Goal: Use online tool/utility: Utilize a website feature to perform a specific function

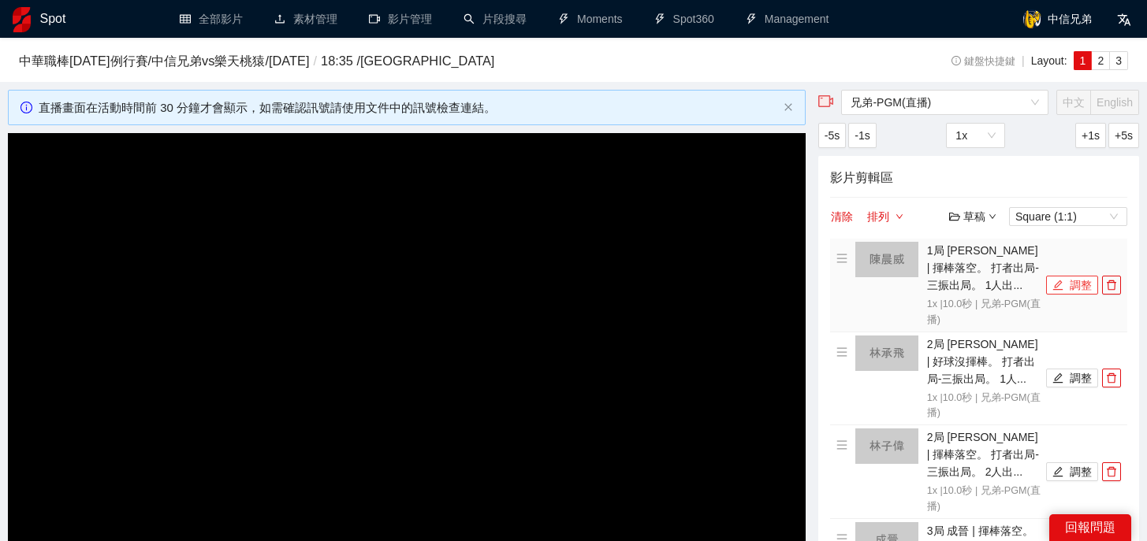
click at [1069, 292] on button "調整" at bounding box center [1072, 285] width 52 height 19
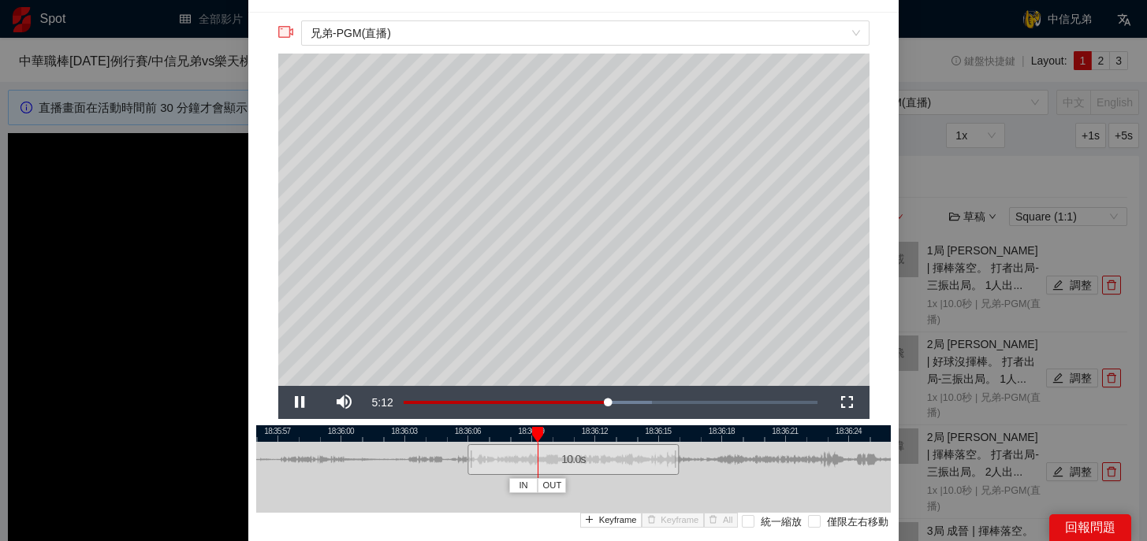
scroll to position [67, 0]
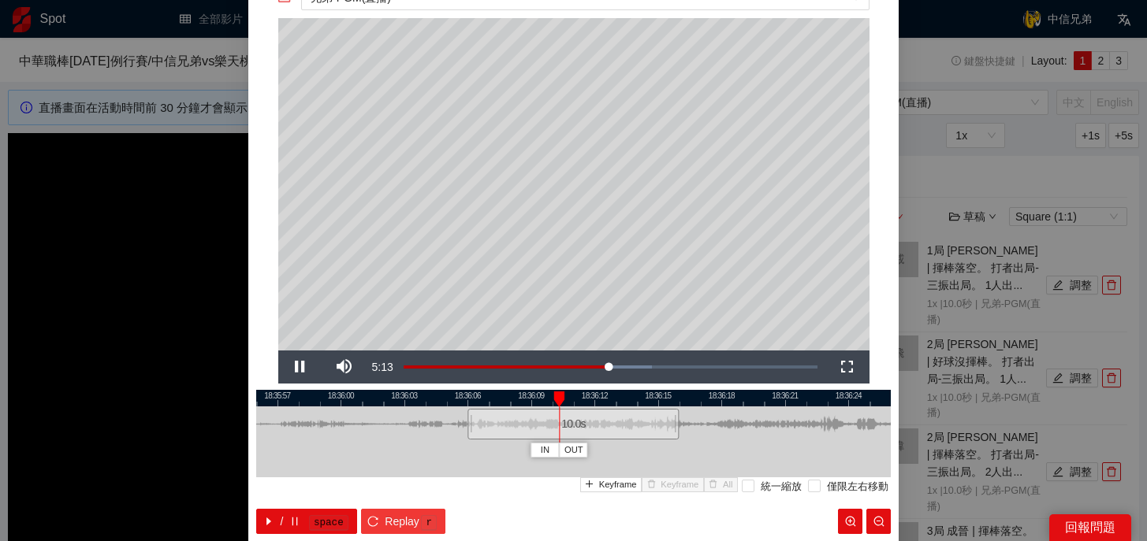
click at [411, 522] on span "Replay" at bounding box center [402, 521] width 35 height 17
drag, startPoint x: 528, startPoint y: 392, endPoint x: 615, endPoint y: 396, distance: 87.6
click at [615, 396] on div at bounding box center [620, 400] width 11 height 16
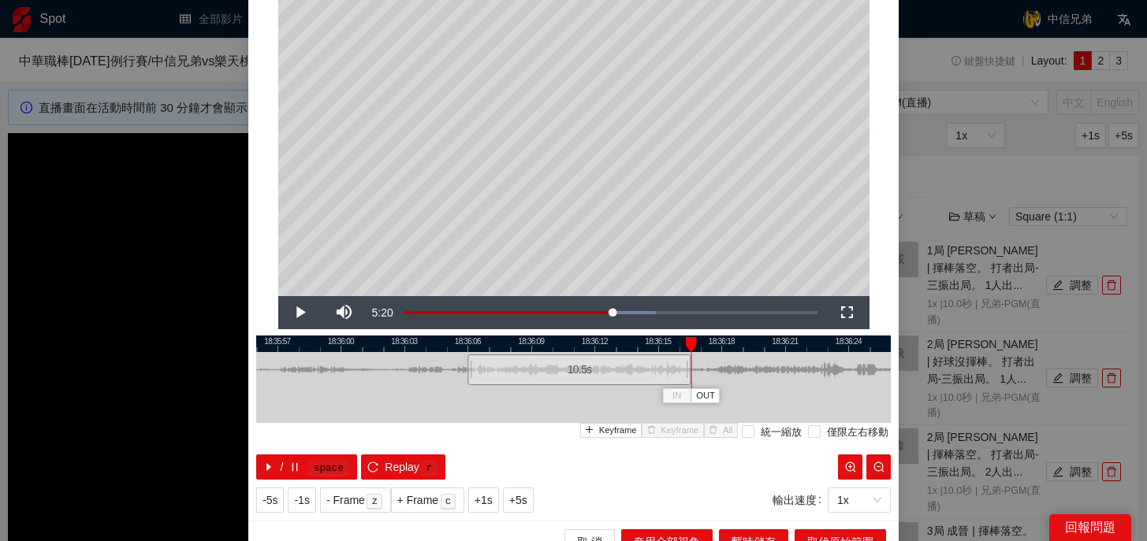
drag, startPoint x: 675, startPoint y: 378, endPoint x: 686, endPoint y: 381, distance: 12.1
click at [686, 381] on div at bounding box center [688, 369] width 9 height 35
click at [807, 535] on span "取代原始範圍" at bounding box center [840, 542] width 66 height 17
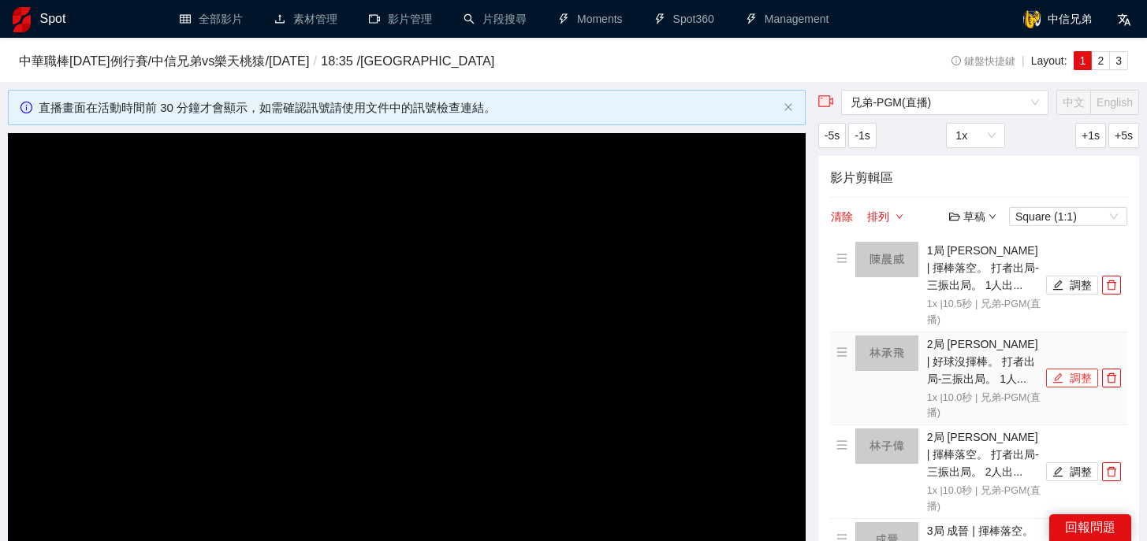
click at [1054, 373] on icon "edit" at bounding box center [1057, 378] width 11 height 11
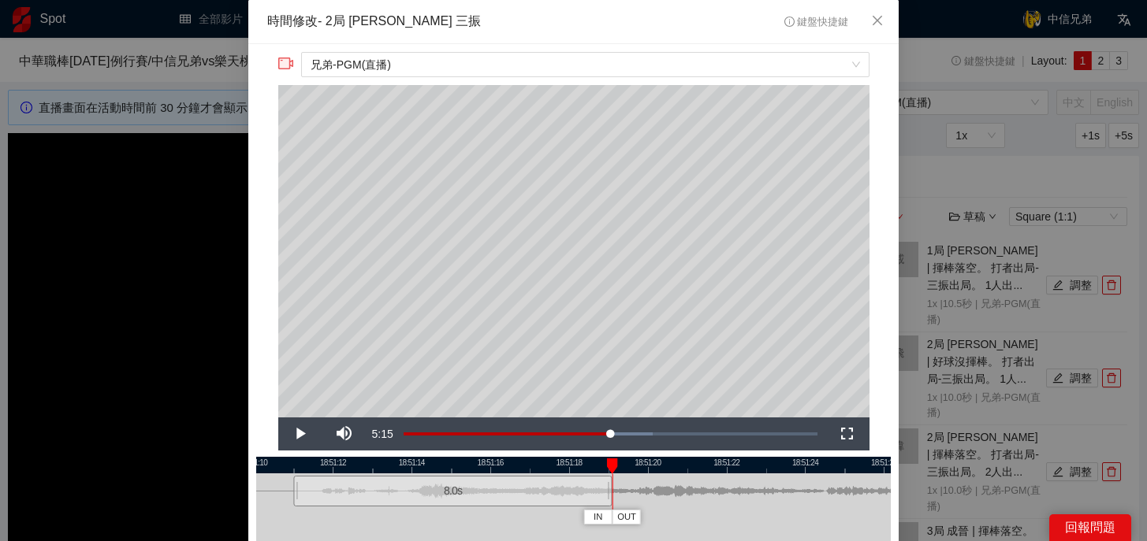
drag, startPoint x: 686, startPoint y: 500, endPoint x: 612, endPoint y: 499, distance: 74.9
click at [612, 499] on div "18:51:10 18:51:12 18:51:14 18:51:16 18:51:18 18:51:20 18:51:22 18:51:24 18:51:2…" at bounding box center [573, 529] width 634 height 144
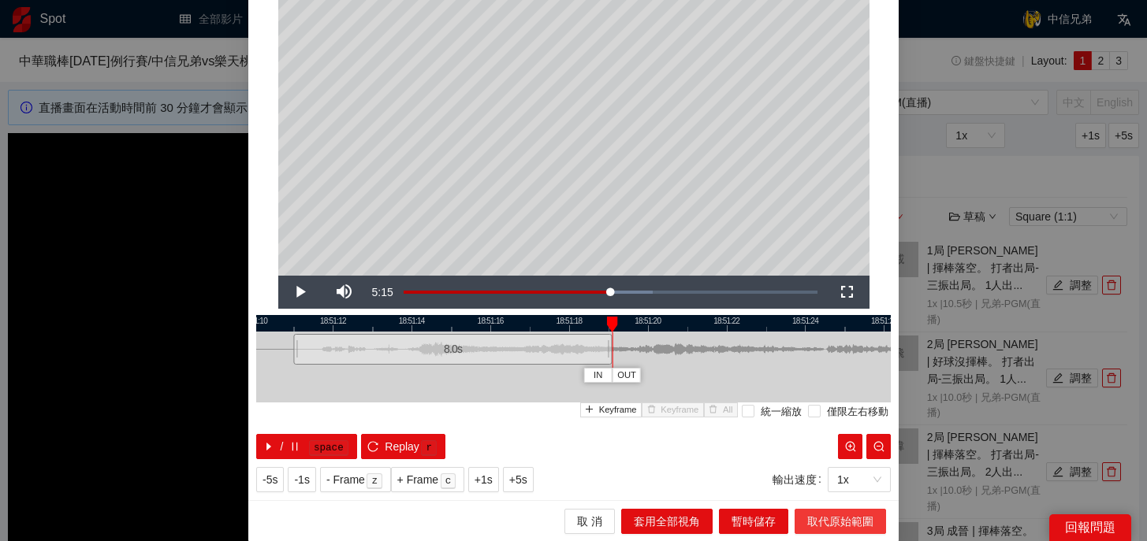
click at [861, 515] on span "取代原始範圍" at bounding box center [840, 521] width 66 height 17
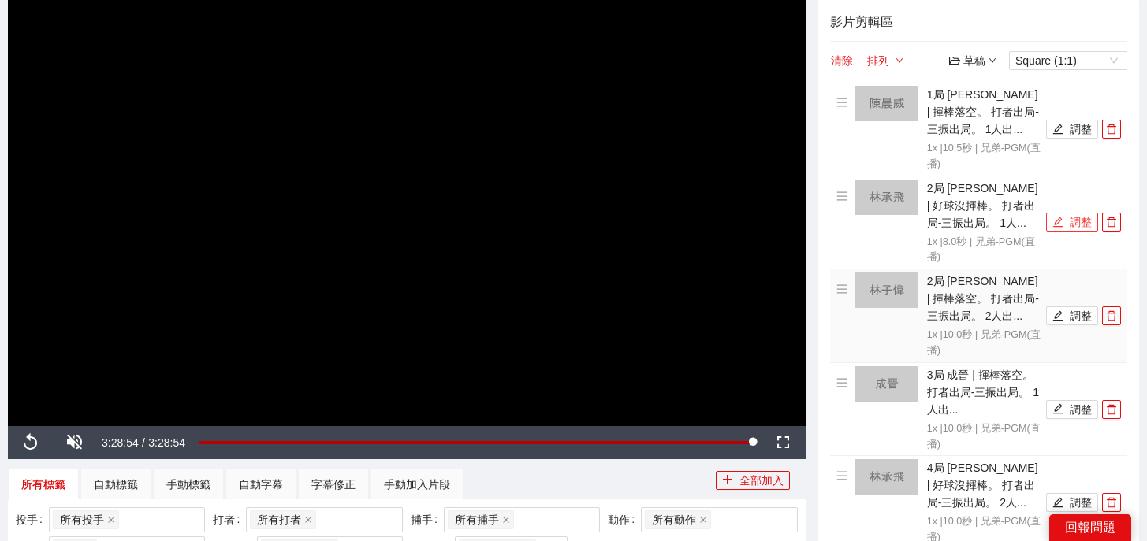
scroll to position [155, 0]
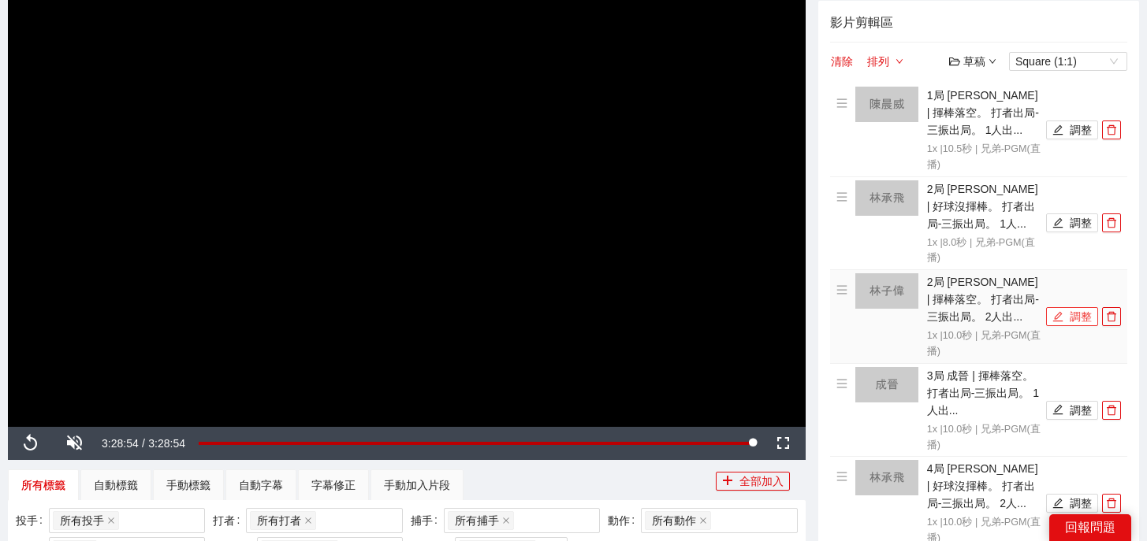
click at [1064, 312] on button "調整" at bounding box center [1072, 316] width 52 height 19
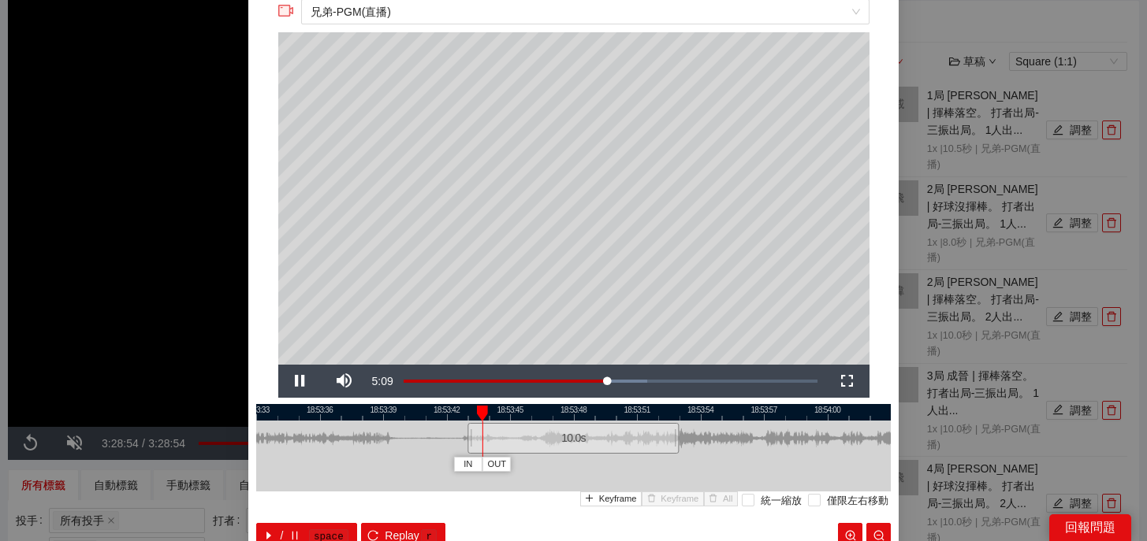
scroll to position [52, 0]
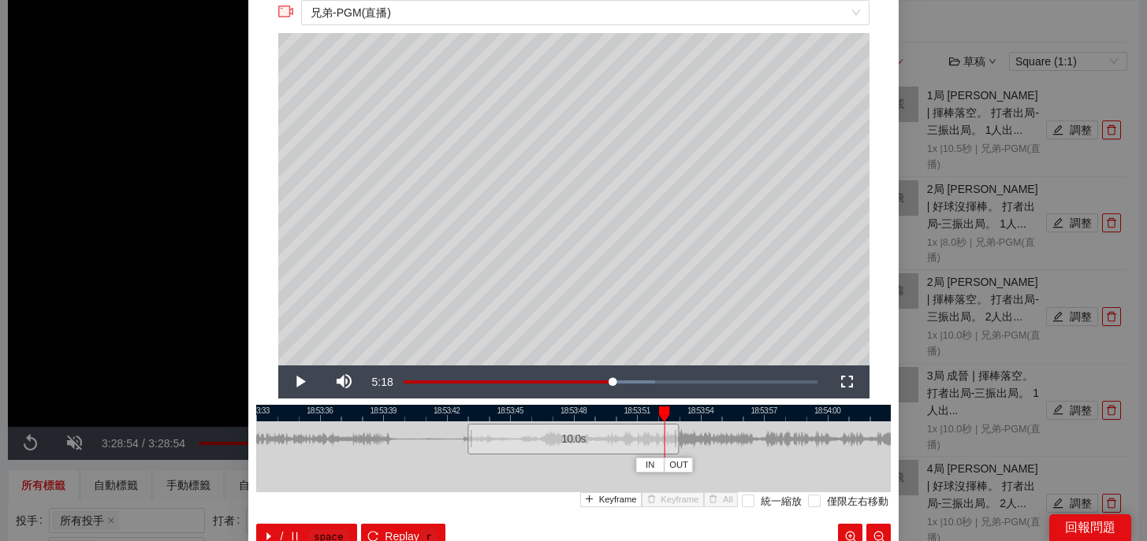
drag, startPoint x: 541, startPoint y: 412, endPoint x: 657, endPoint y: 415, distance: 116.7
click at [659, 415] on div "IN OUT" at bounding box center [664, 415] width 11 height 16
click at [668, 442] on div at bounding box center [670, 439] width 9 height 35
drag, startPoint x: 470, startPoint y: 448, endPoint x: 498, endPoint y: 450, distance: 28.4
click at [498, 450] on div at bounding box center [497, 439] width 9 height 35
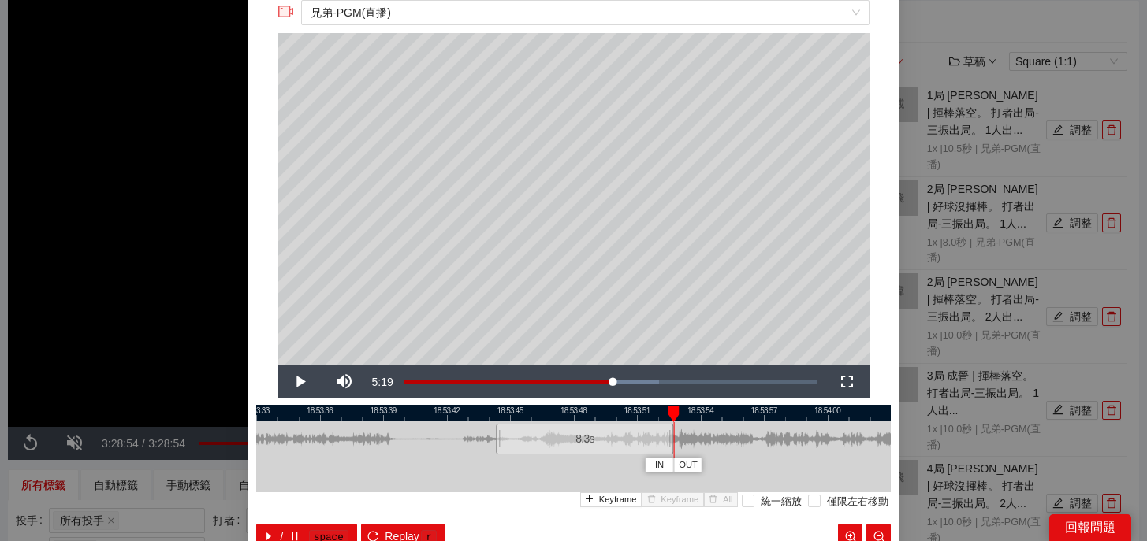
click at [671, 448] on div at bounding box center [671, 439] width 9 height 35
click at [667, 407] on div at bounding box center [667, 415] width 11 height 16
click at [411, 529] on span "Replay" at bounding box center [402, 536] width 35 height 17
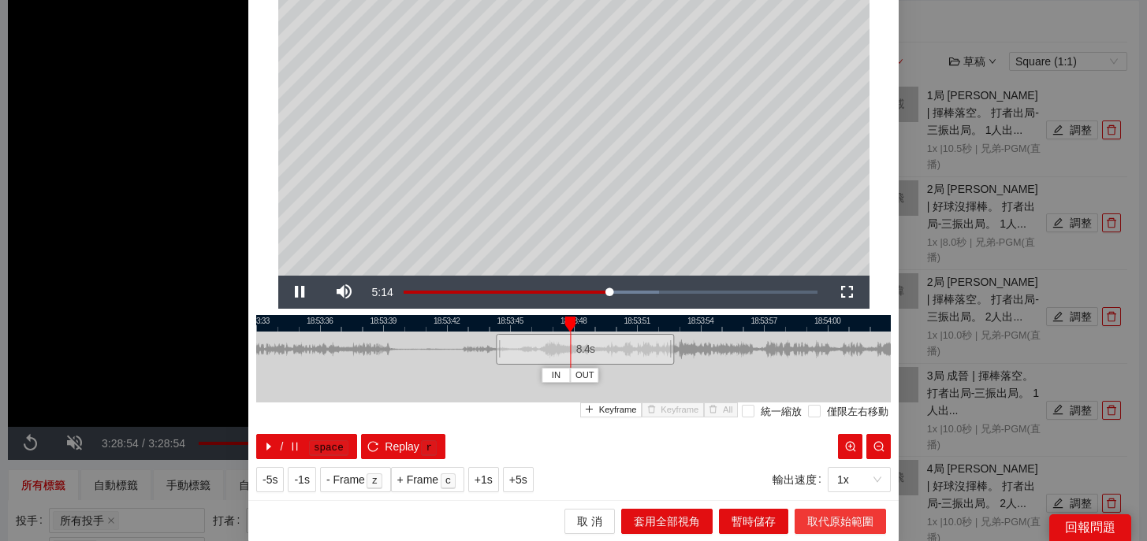
click at [825, 523] on span "取代原始範圍" at bounding box center [840, 521] width 66 height 17
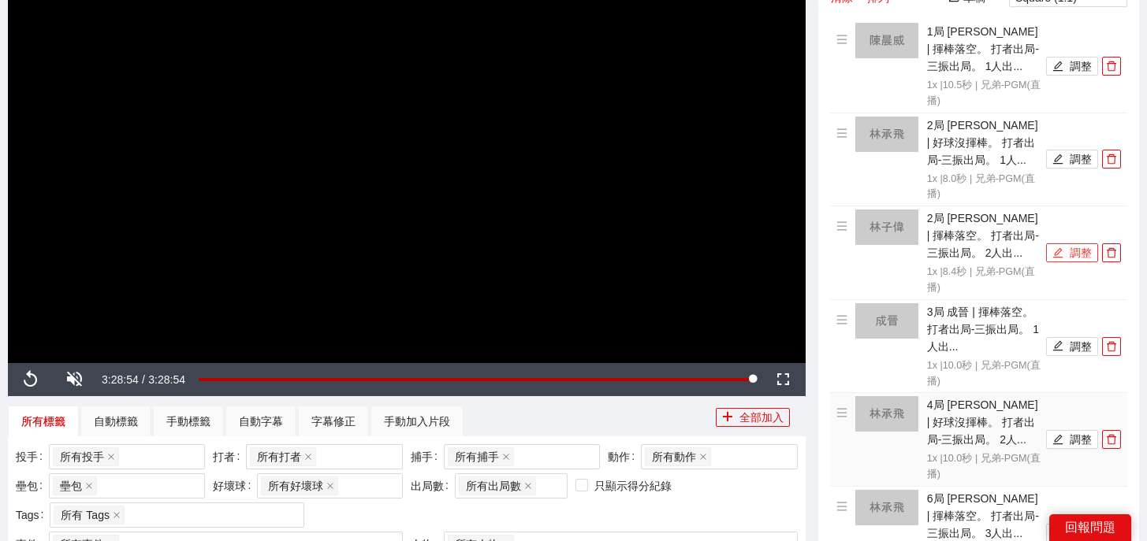
scroll to position [225, 0]
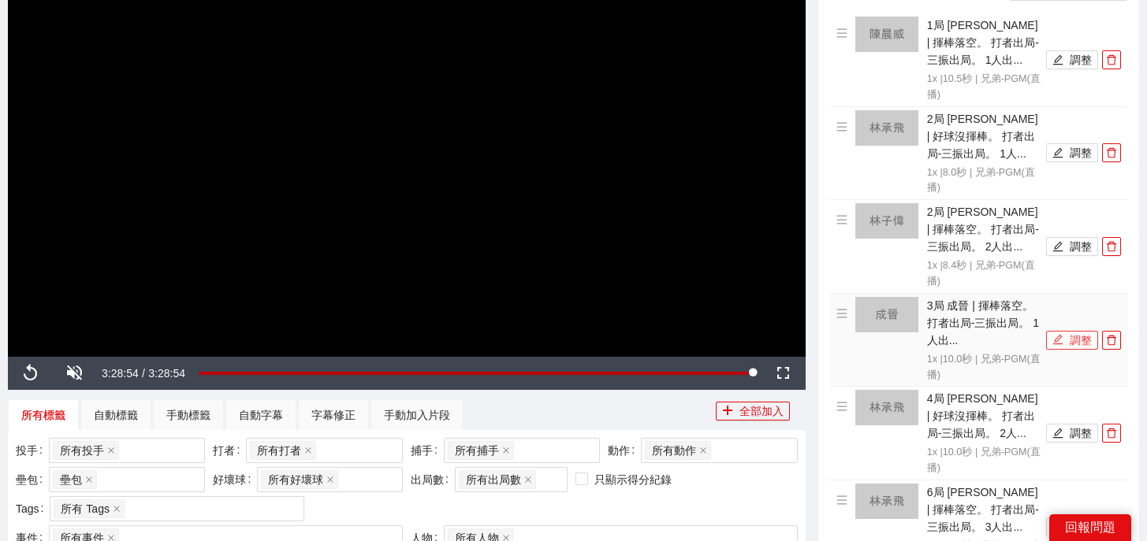
click at [1061, 334] on icon "edit" at bounding box center [1057, 339] width 11 height 11
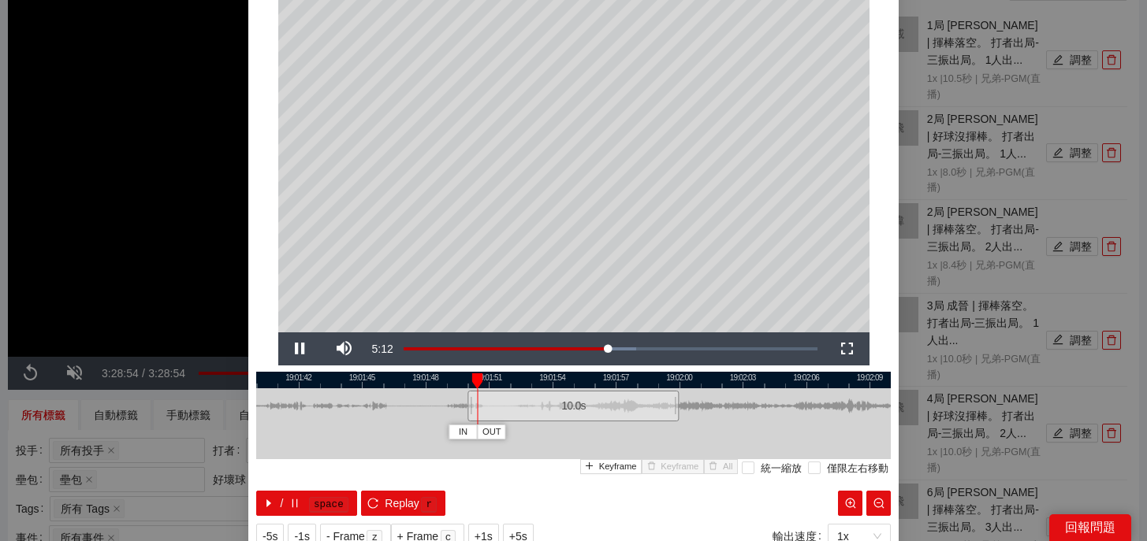
scroll to position [100, 0]
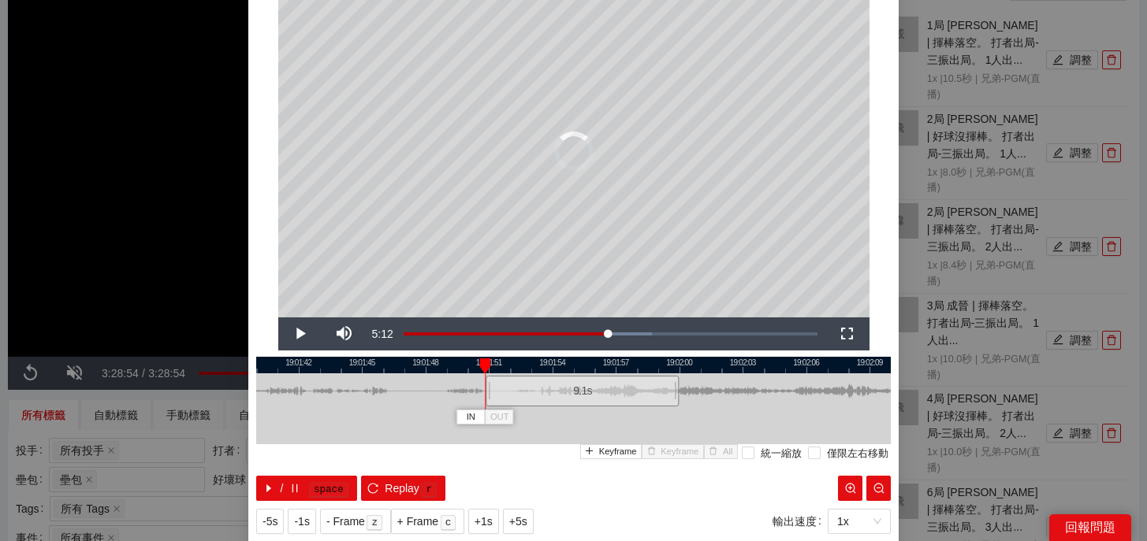
drag, startPoint x: 472, startPoint y: 401, endPoint x: 490, endPoint y: 403, distance: 18.2
click at [490, 403] on div at bounding box center [487, 391] width 9 height 35
drag, startPoint x: 549, startPoint y: 359, endPoint x: 653, endPoint y: 366, distance: 104.3
click at [653, 366] on div at bounding box center [657, 367] width 11 height 16
drag, startPoint x: 679, startPoint y: 398, endPoint x: 652, endPoint y: 403, distance: 27.2
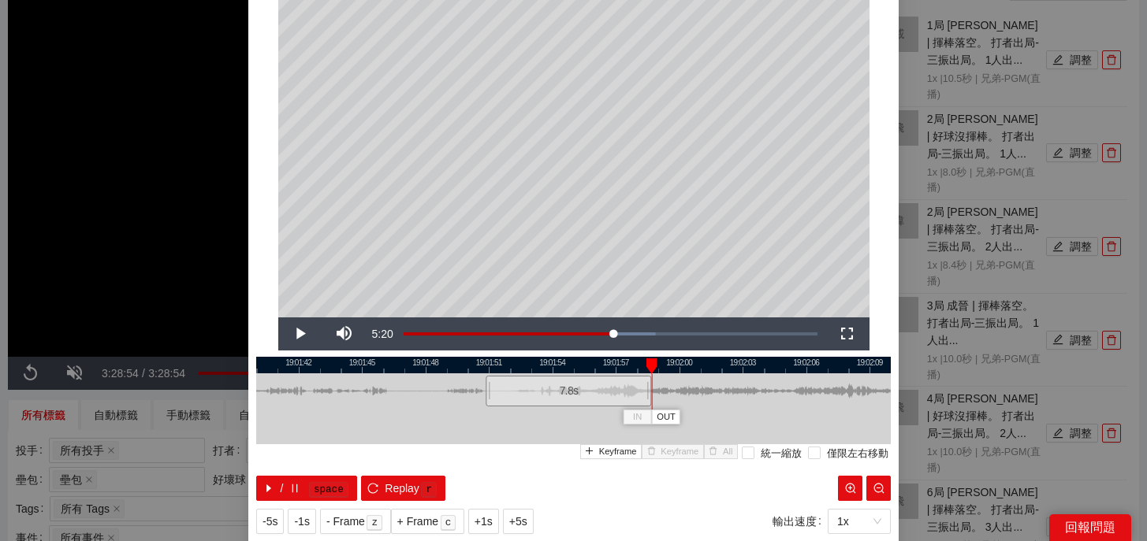
click at [652, 403] on div at bounding box center [649, 391] width 9 height 35
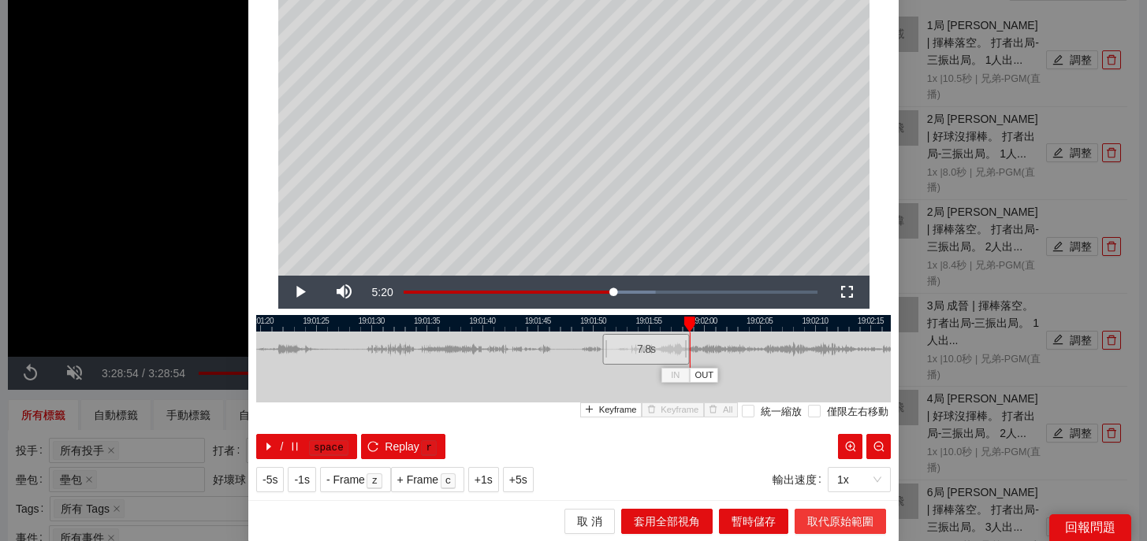
click at [817, 520] on span "取代原始範圍" at bounding box center [840, 521] width 66 height 17
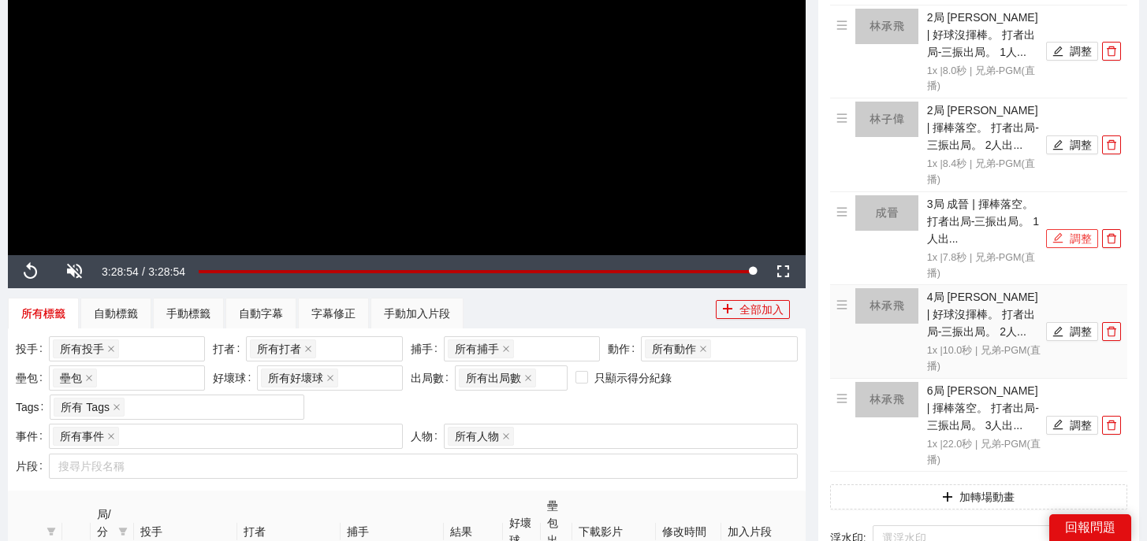
scroll to position [340, 0]
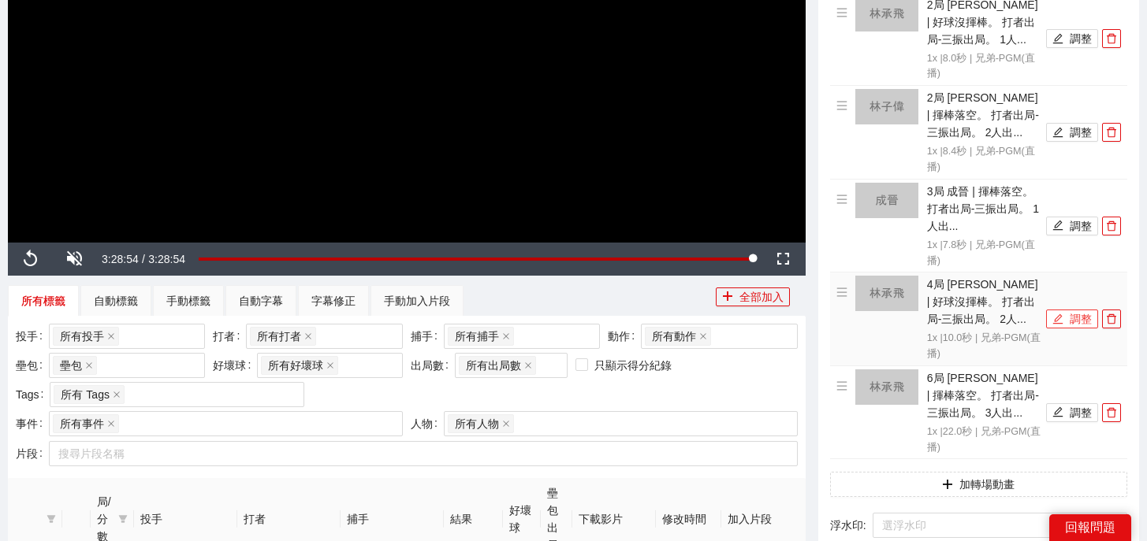
click at [1057, 315] on icon "edit" at bounding box center [1057, 319] width 11 height 11
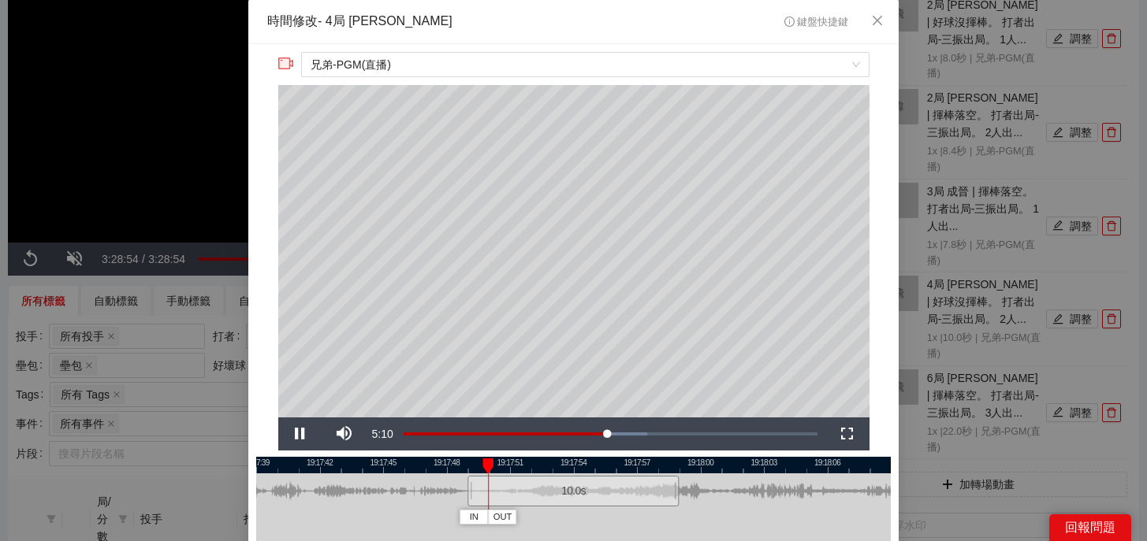
scroll to position [49, 0]
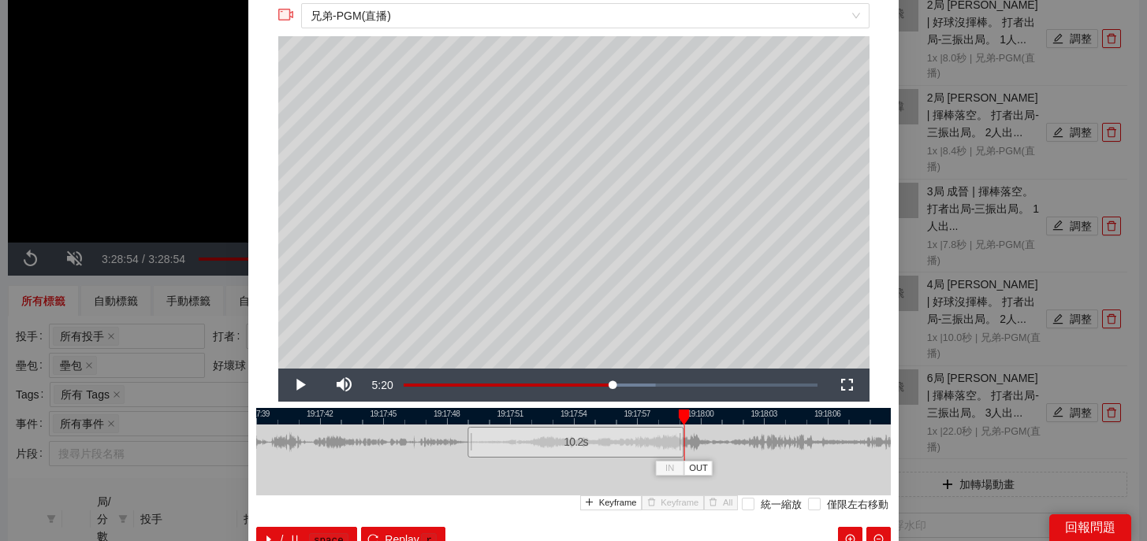
click at [677, 455] on div at bounding box center [681, 442] width 9 height 35
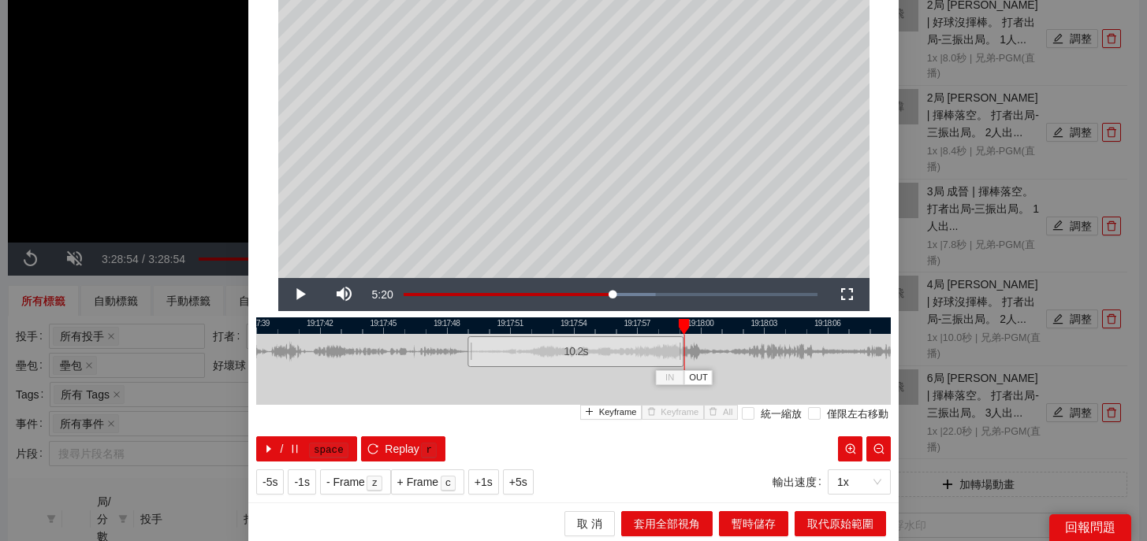
scroll to position [142, 0]
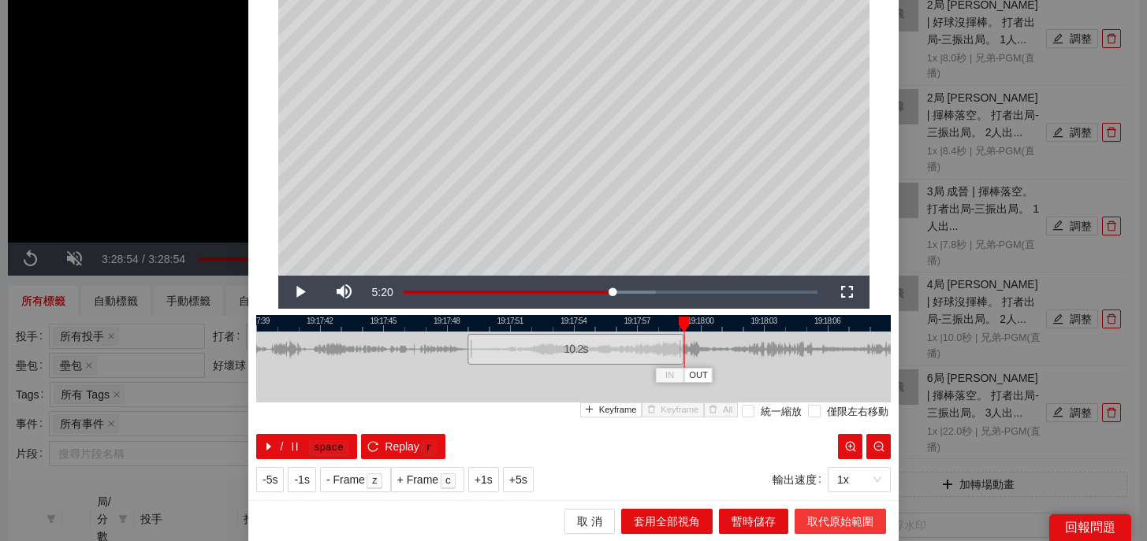
click at [843, 522] on span "取代原始範圍" at bounding box center [840, 521] width 66 height 17
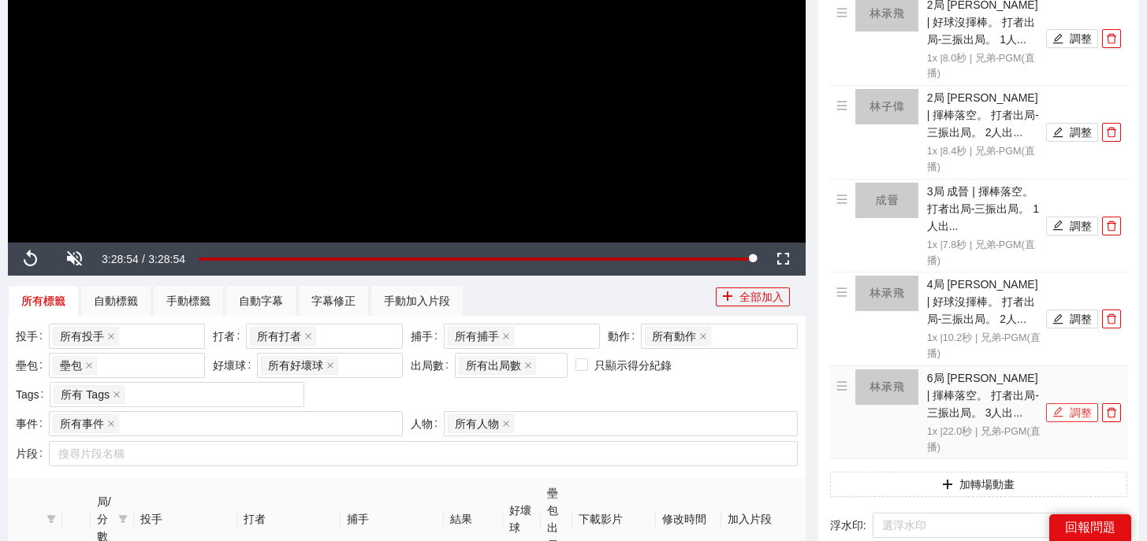
click at [1069, 415] on button "調整" at bounding box center [1072, 412] width 52 height 19
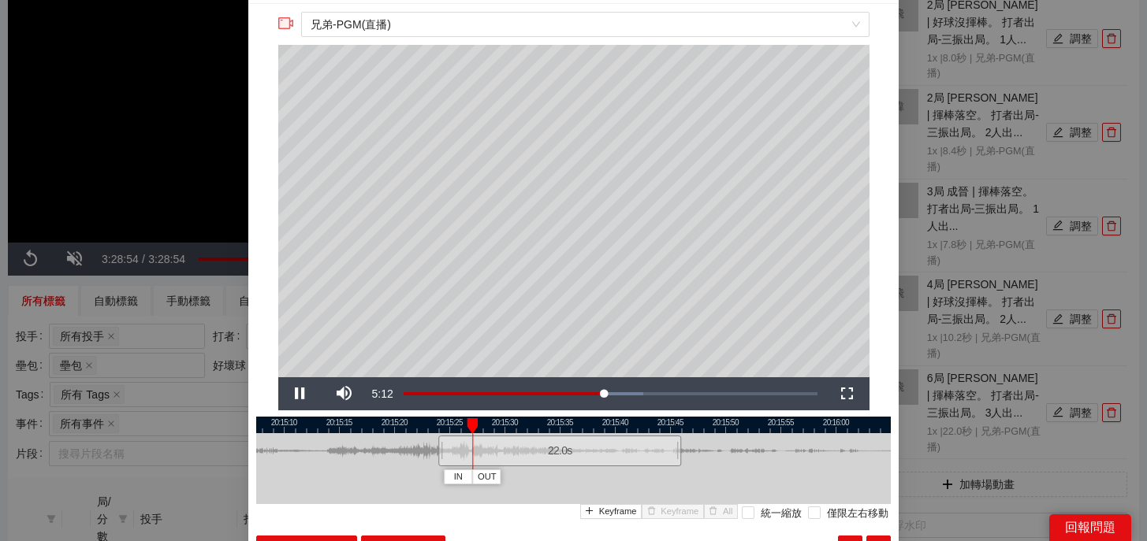
scroll to position [25, 0]
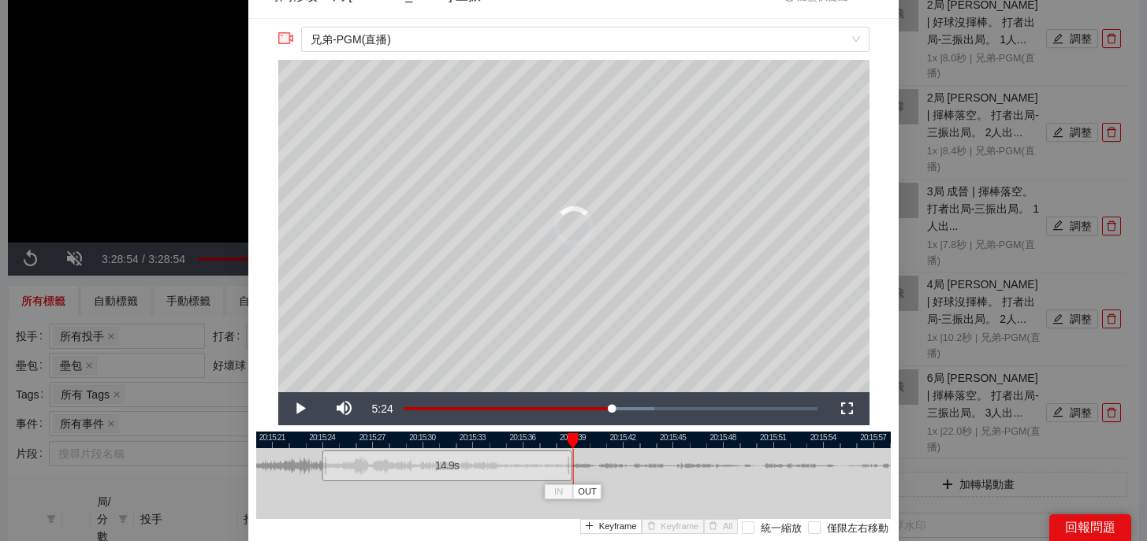
drag, startPoint x: 685, startPoint y: 472, endPoint x: 567, endPoint y: 477, distance: 117.5
click at [567, 477] on div at bounding box center [569, 465] width 9 height 35
click at [569, 477] on div at bounding box center [571, 465] width 9 height 35
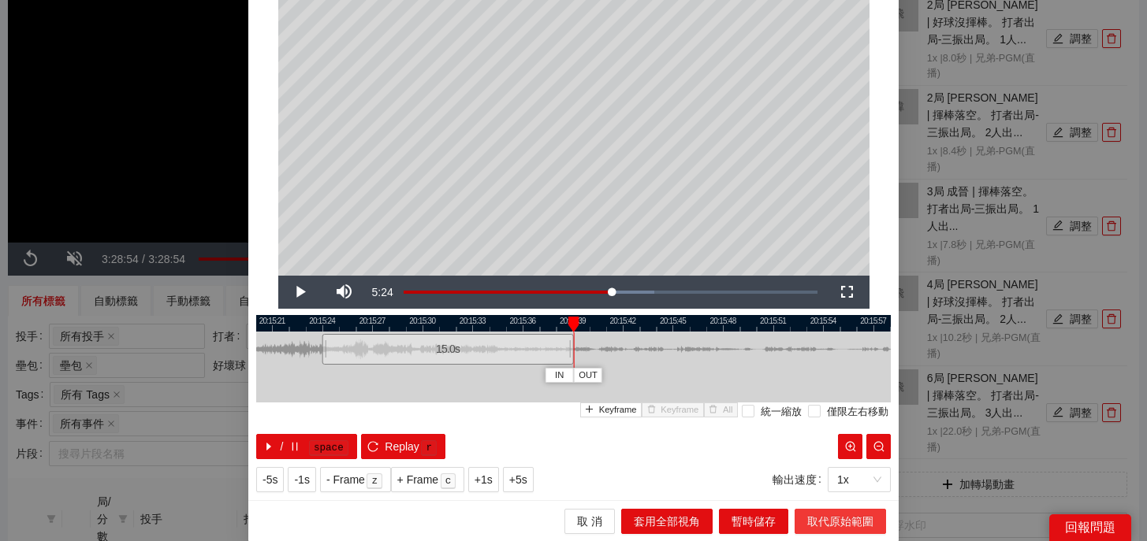
click at [818, 518] on span "取代原始範圍" at bounding box center [840, 521] width 66 height 17
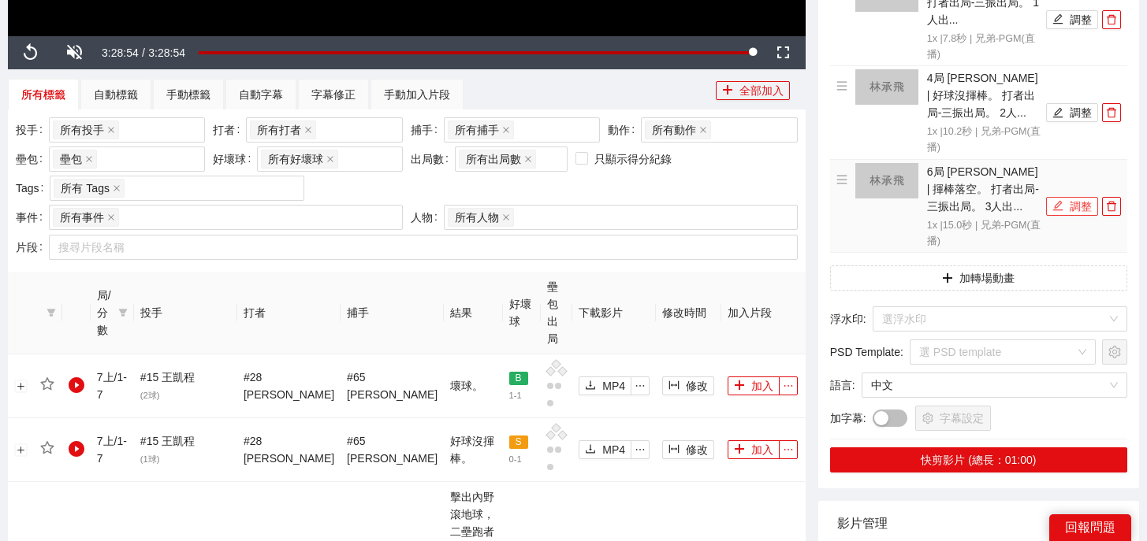
scroll to position [586, 0]
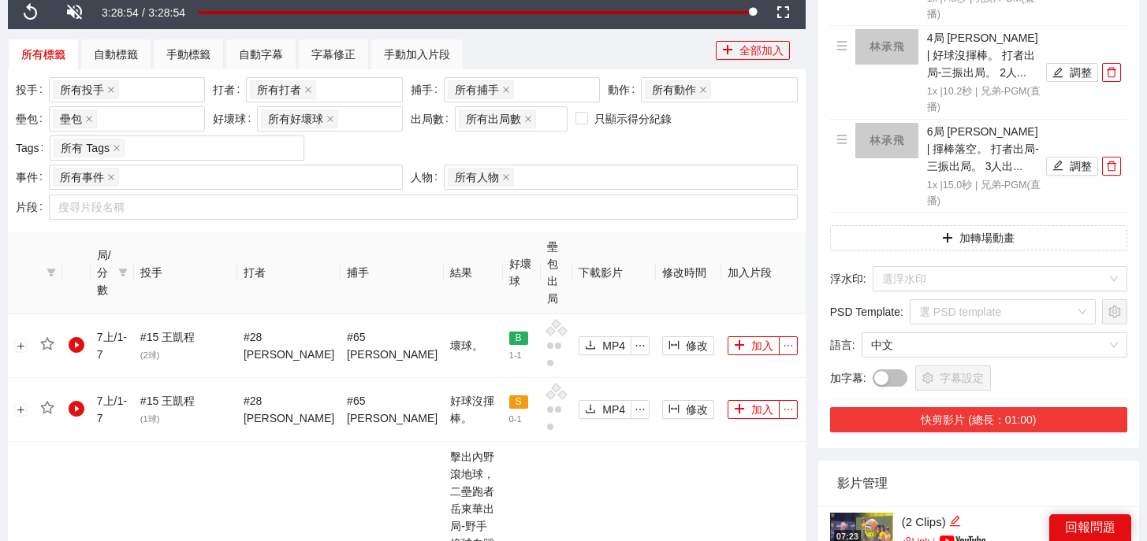
click at [976, 426] on button "快剪影片 (總長：01:00)" at bounding box center [978, 419] width 297 height 25
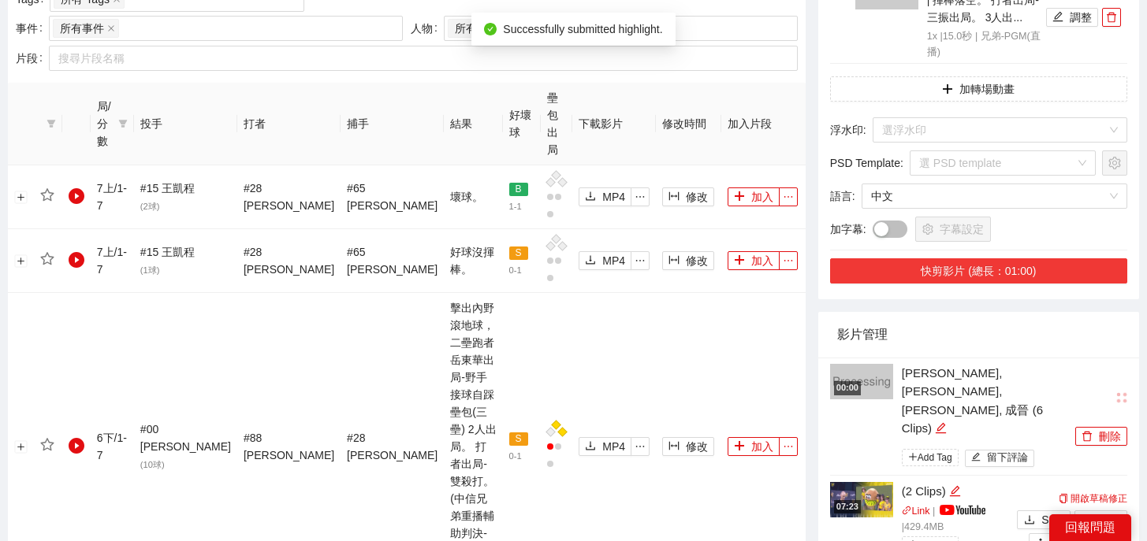
scroll to position [738, 0]
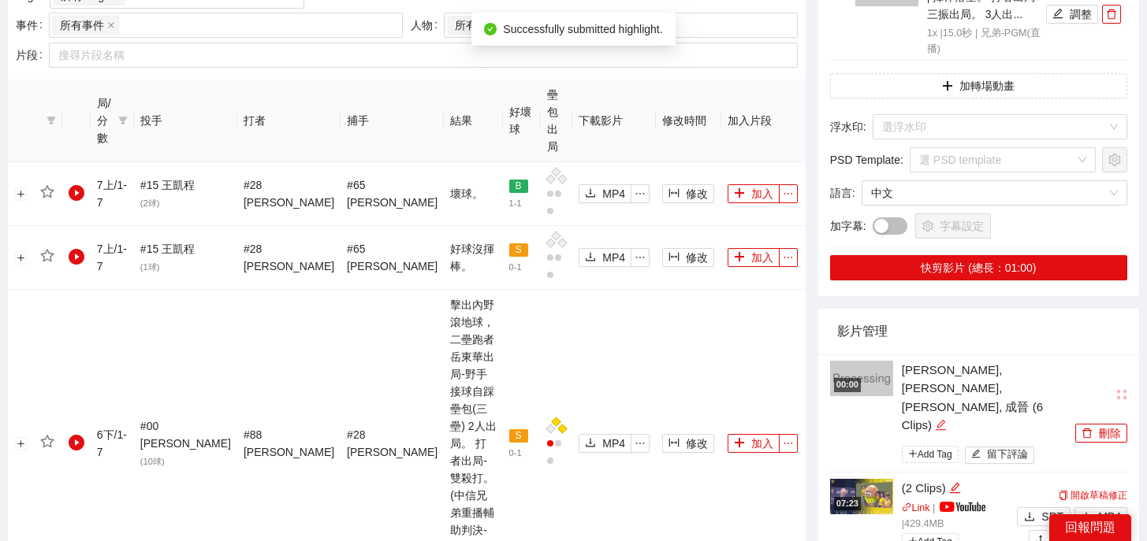
click at [944, 419] on icon "edit" at bounding box center [941, 425] width 12 height 12
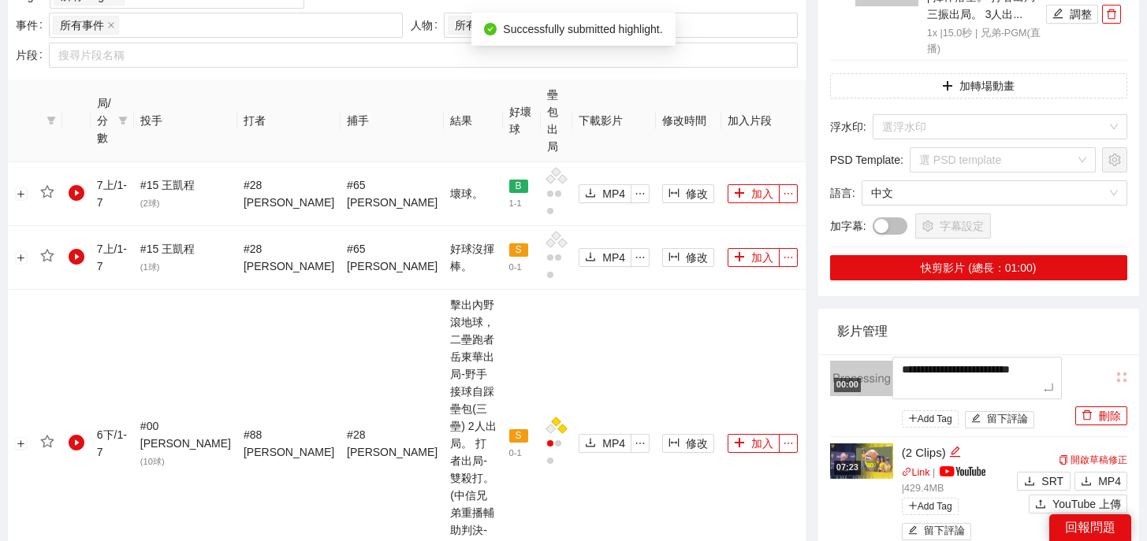
drag, startPoint x: 1009, startPoint y: 388, endPoint x: 847, endPoint y: 353, distance: 166.0
type textarea "*"
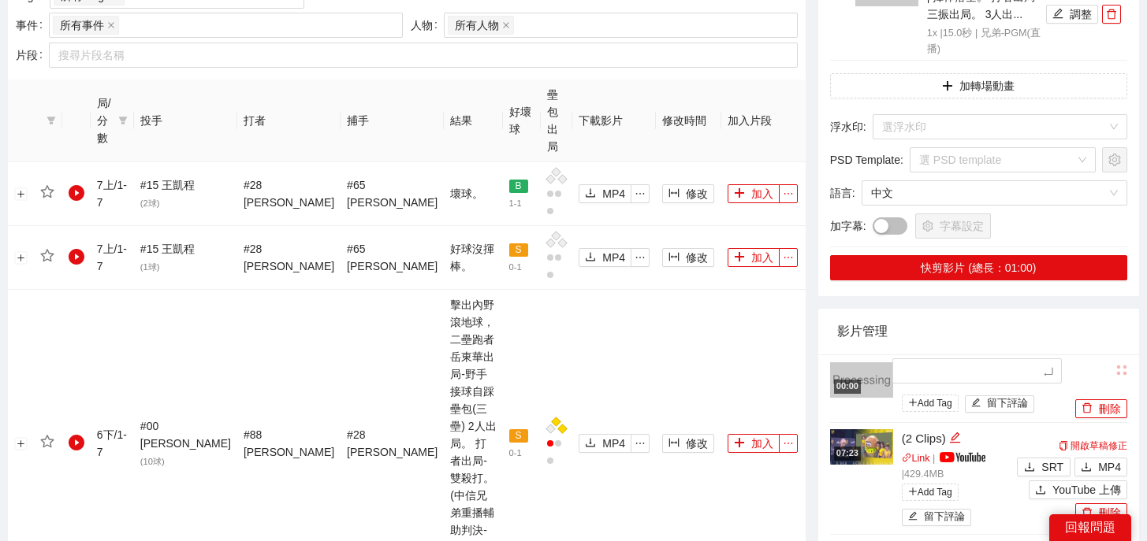
type textarea "*"
type textarea "**"
type textarea "*"
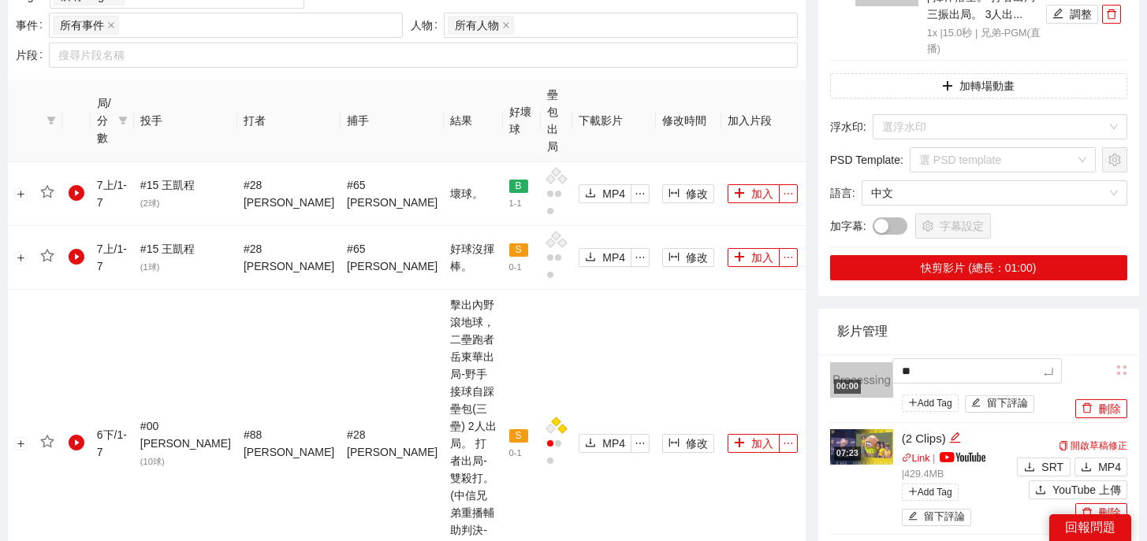
type textarea "*"
type textarea "**"
type textarea "***"
type textarea "**"
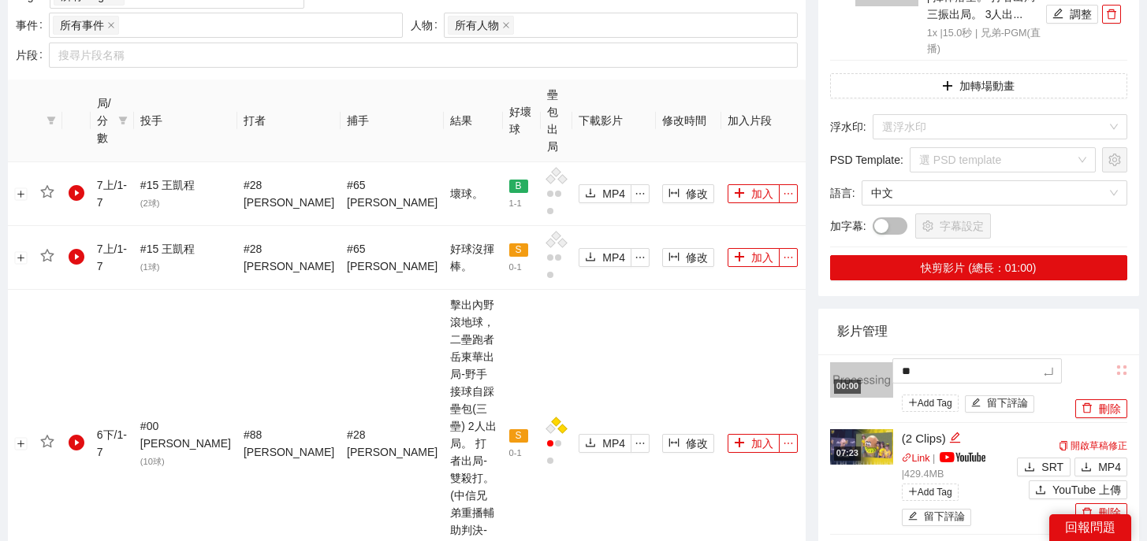
type textarea "***"
type textarea "****"
type textarea "***"
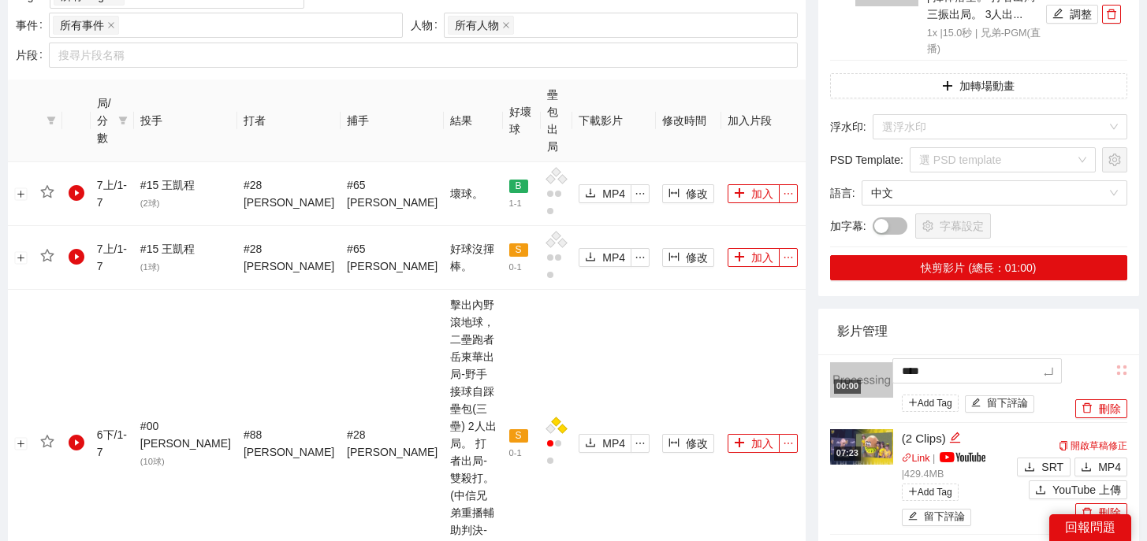
type textarea "***"
type textarea "*****"
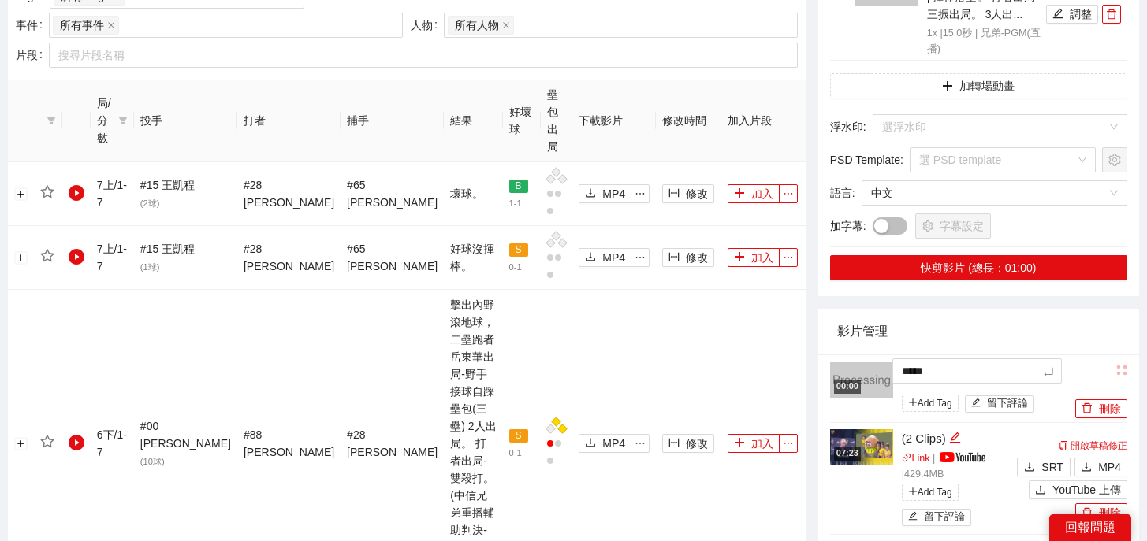
type textarea "******"
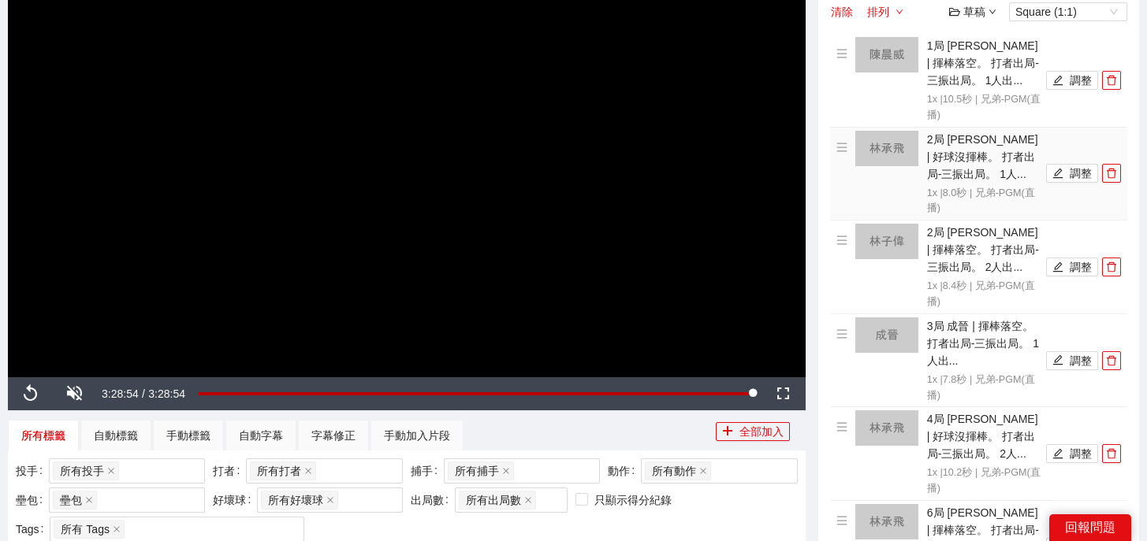
scroll to position [178, 0]
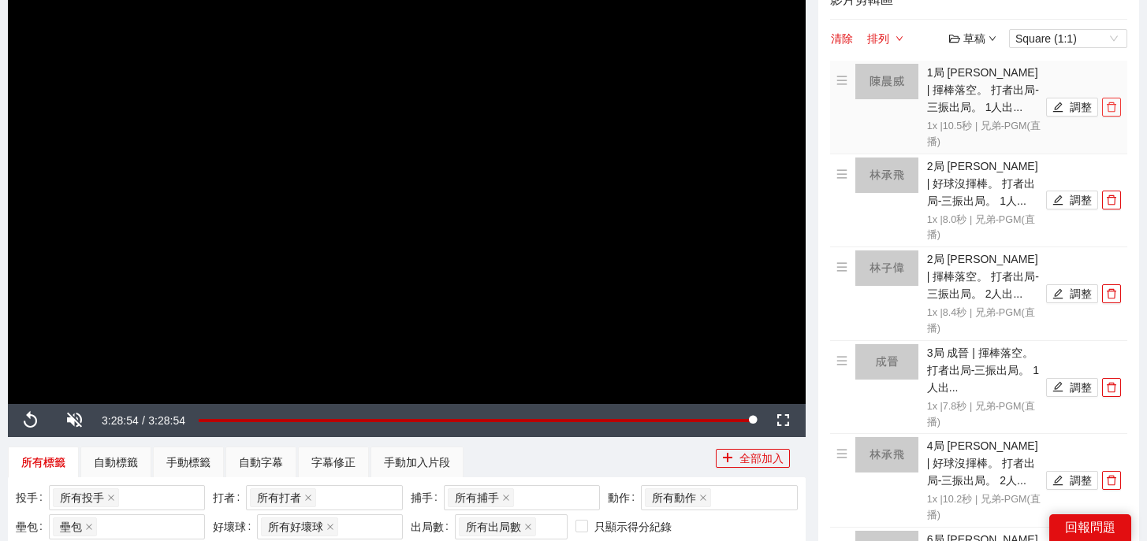
click at [1116, 106] on icon "delete" at bounding box center [1111, 107] width 11 height 11
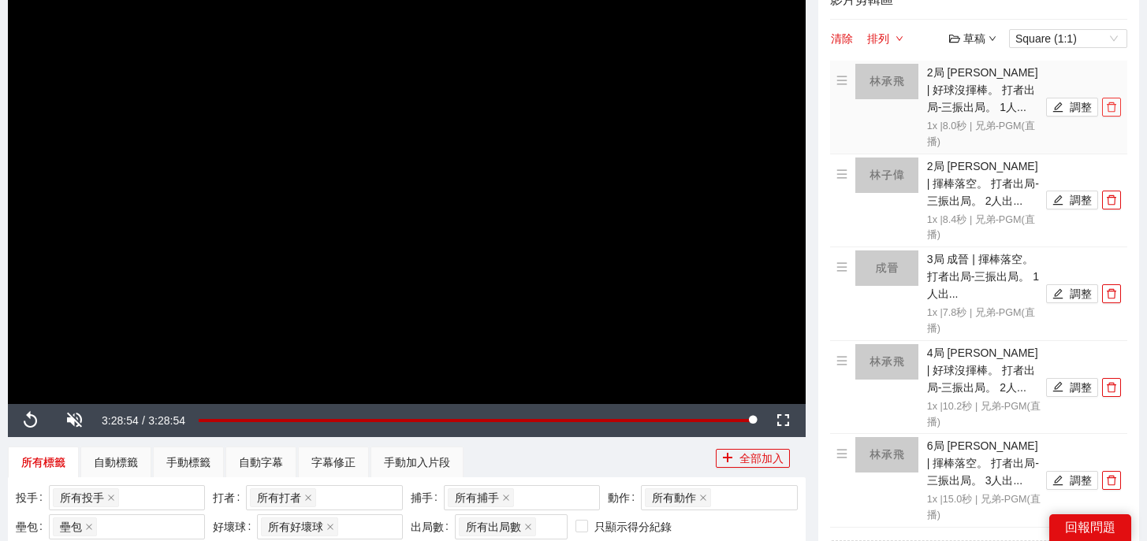
click at [1116, 106] on icon "delete" at bounding box center [1111, 107] width 11 height 11
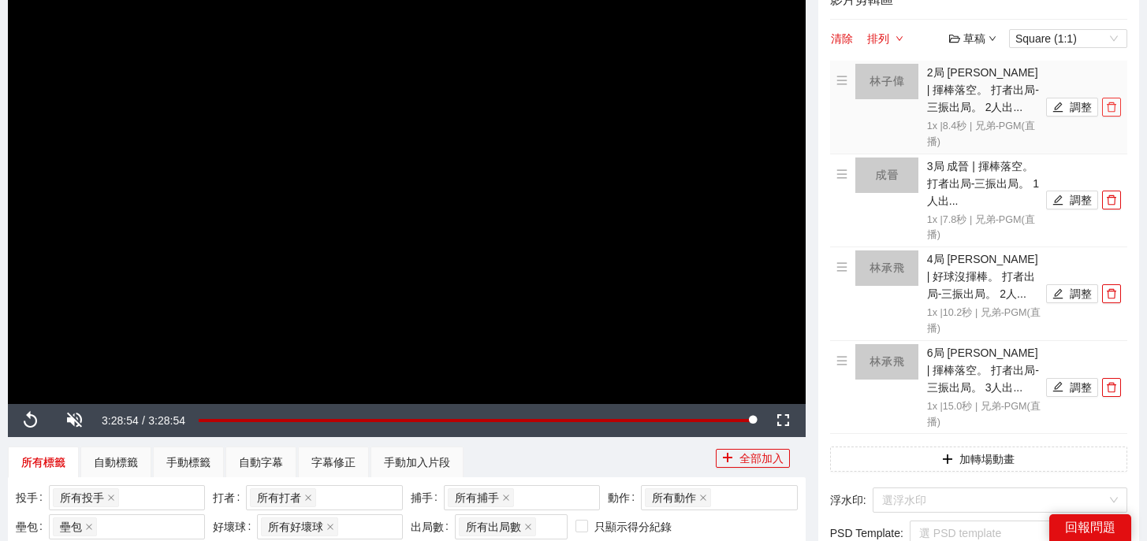
click at [1116, 106] on icon "delete" at bounding box center [1111, 107] width 11 height 11
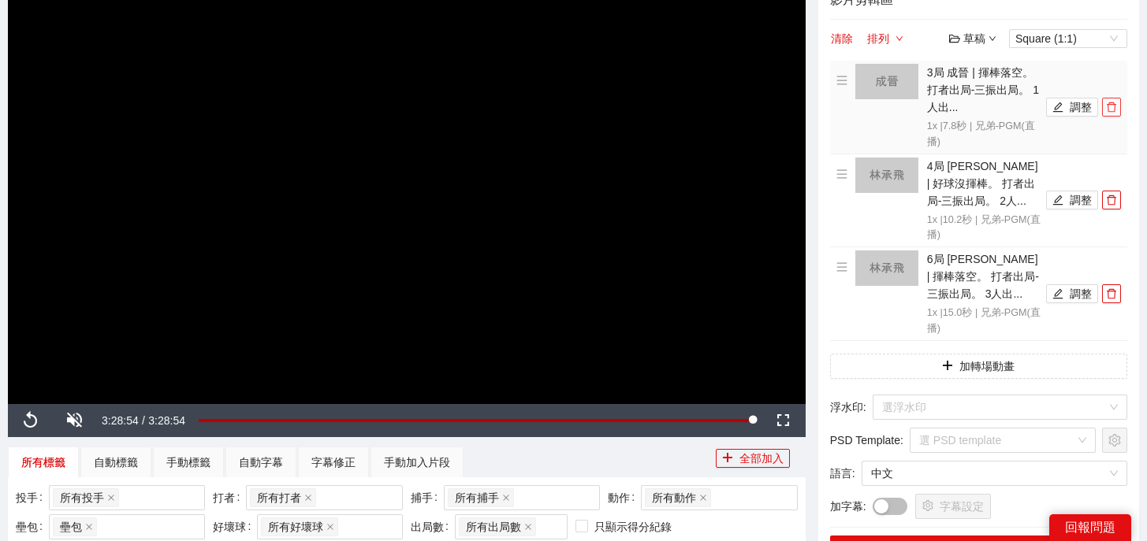
click at [1116, 106] on icon "delete" at bounding box center [1111, 107] width 11 height 11
click at [1116, 195] on icon "delete" at bounding box center [1111, 200] width 11 height 11
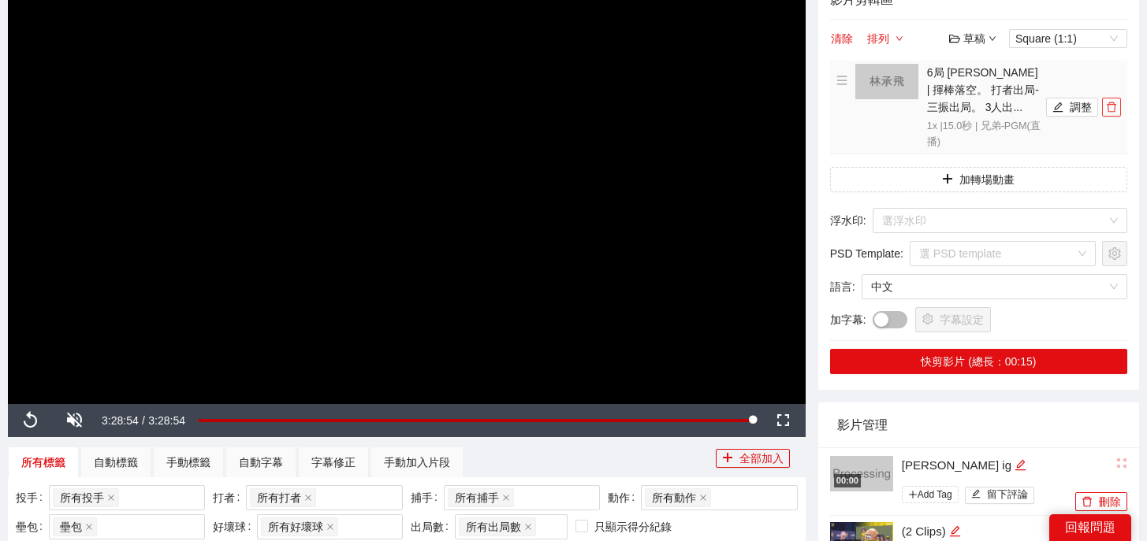
click at [1116, 106] on icon "delete" at bounding box center [1111, 107] width 11 height 11
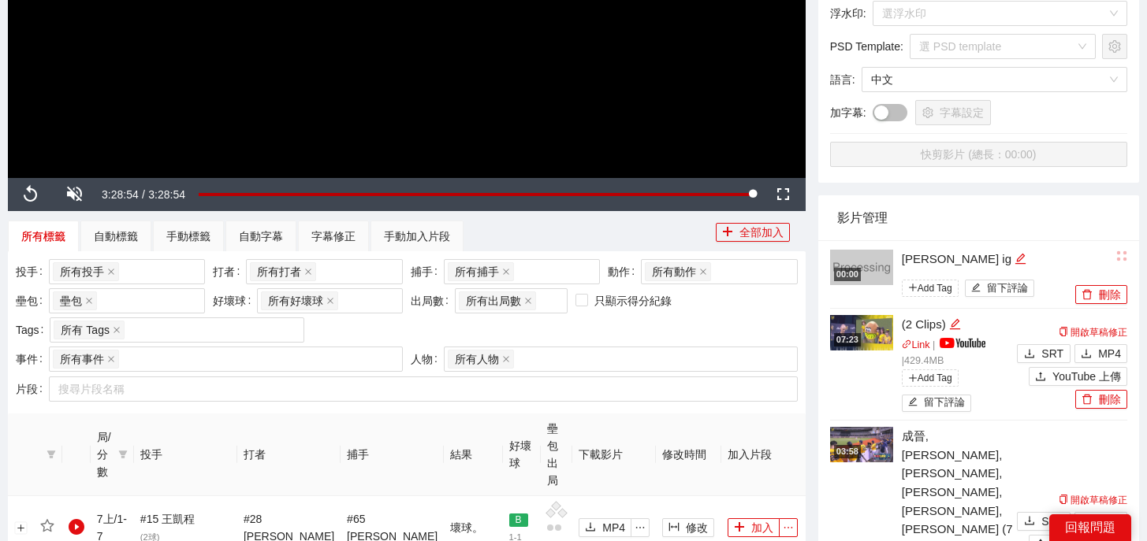
scroll to position [534, 0]
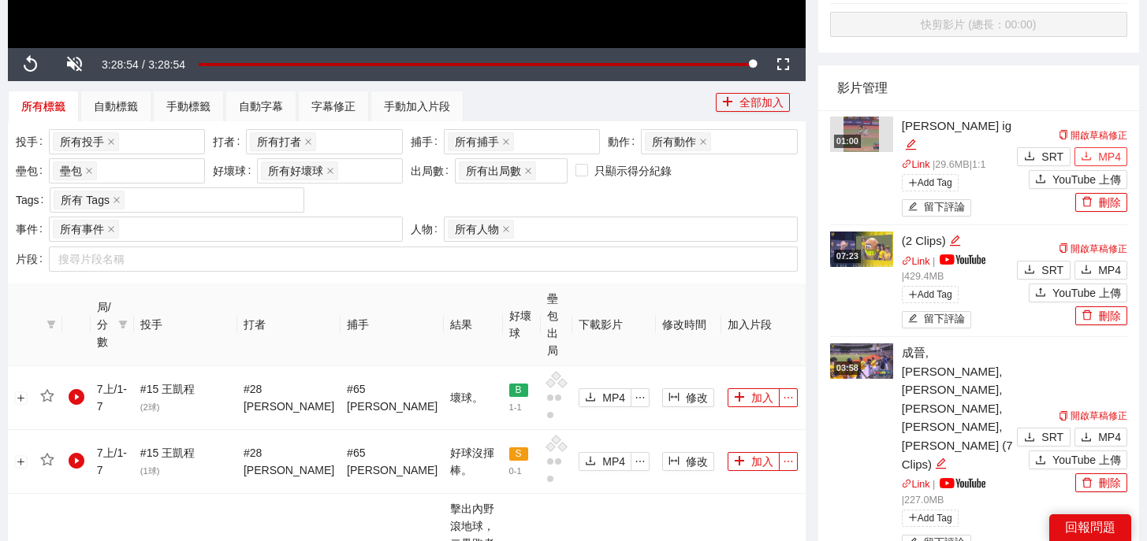
click at [1084, 151] on icon "download" at bounding box center [1085, 156] width 11 height 11
click at [1099, 148] on span "MP4" at bounding box center [1109, 156] width 23 height 17
